Goal: Communication & Community: Participate in discussion

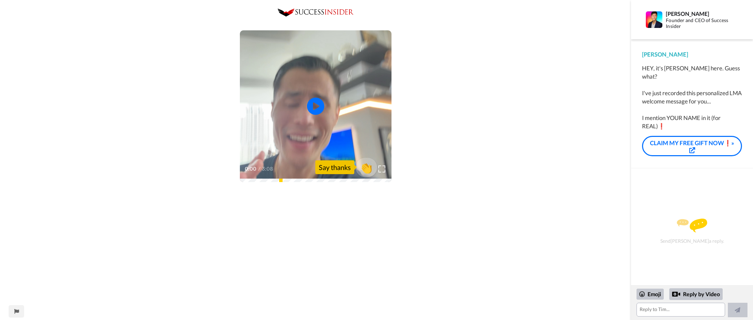
click at [367, 166] on span "👏" at bounding box center [366, 167] width 22 height 14
click at [313, 104] on icon "Play/Pause" at bounding box center [315, 106] width 18 height 33
click at [381, 170] on div at bounding box center [361, 166] width 55 height 55
click at [651, 309] on textarea "👏" at bounding box center [680, 309] width 89 height 14
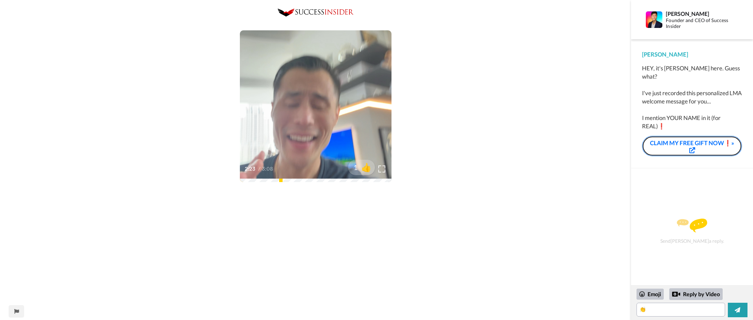
click at [691, 136] on link "CLAIM MY FREE GIFT NOW❗»" at bounding box center [692, 146] width 100 height 20
click at [648, 309] on textarea "👏" at bounding box center [680, 309] width 89 height 14
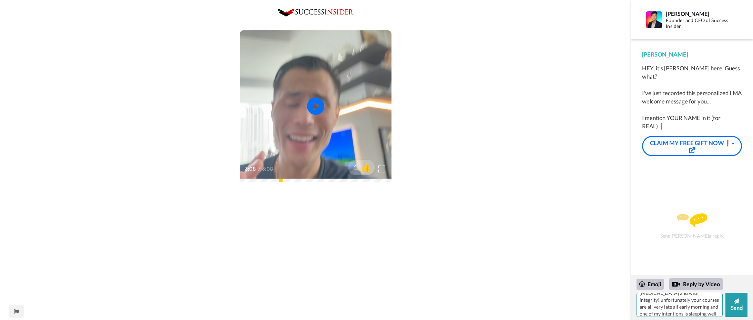
scroll to position [41, 0]
click at [658, 314] on textarea "👏Hey Thanks Time i am lovely your course im looking to be truely aligned with m…" at bounding box center [679, 304] width 86 height 24
click at [668, 311] on textarea "👏Hey Thanks Time i am lovely your course im looking to be truely aligned with m…" at bounding box center [679, 304] width 86 height 24
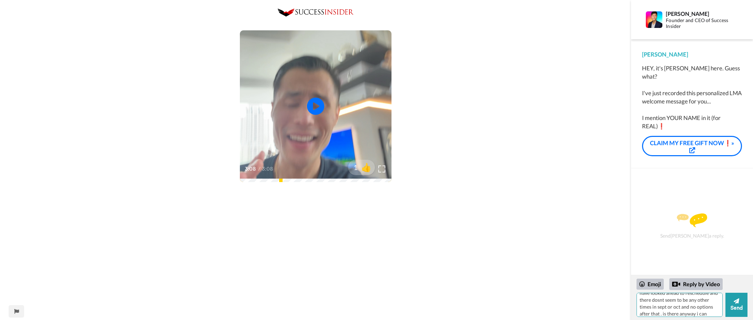
drag, startPoint x: 664, startPoint y: 314, endPoint x: 668, endPoint y: 315, distance: 3.6
click at [665, 314] on textarea "👏Hey Thanks Time i am lovely your course im looking to be truely aligned with m…" at bounding box center [679, 304] width 86 height 24
click at [662, 314] on textarea "👏Hey Thanks Time i am lovely your course im looking to be truely aligned with m…" at bounding box center [679, 304] width 86 height 24
click at [715, 314] on textarea "👏Hey Thanks Time i am lovely your course im looking to be truely aligned with m…" at bounding box center [679, 304] width 86 height 24
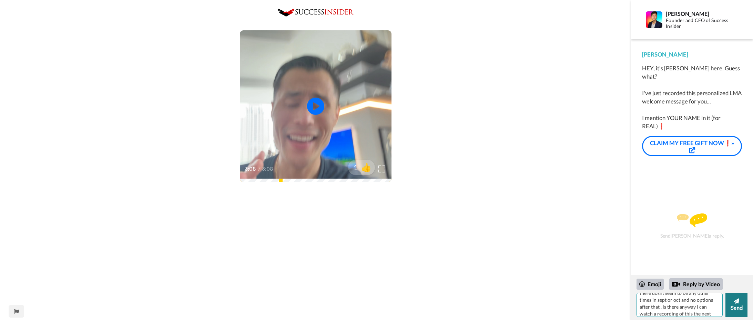
type textarea "👏Hey Thanks Time i am lovely your course im looking to be truely aligned with m…"
click at [735, 302] on icon at bounding box center [736, 301] width 6 height 6
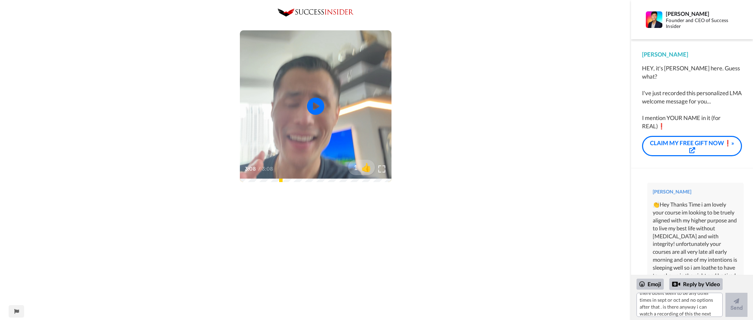
scroll to position [0, 0]
